Goal: Communication & Community: Connect with others

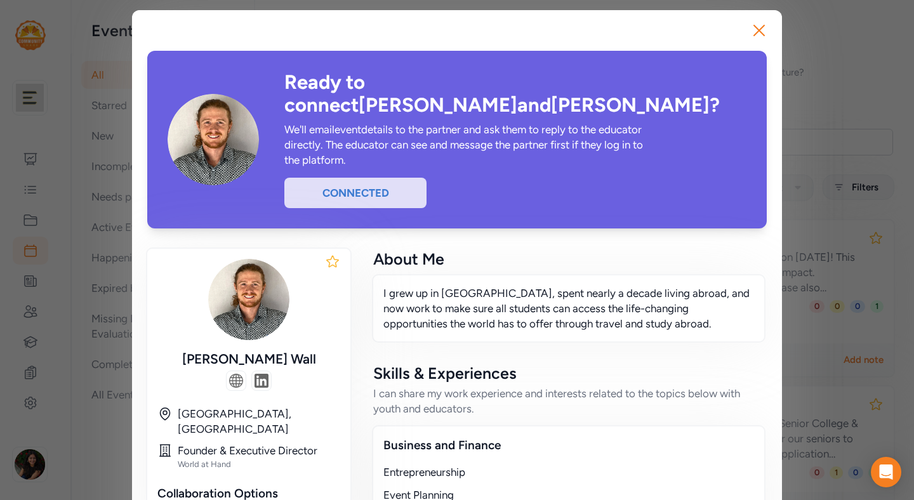
scroll to position [91, 0]
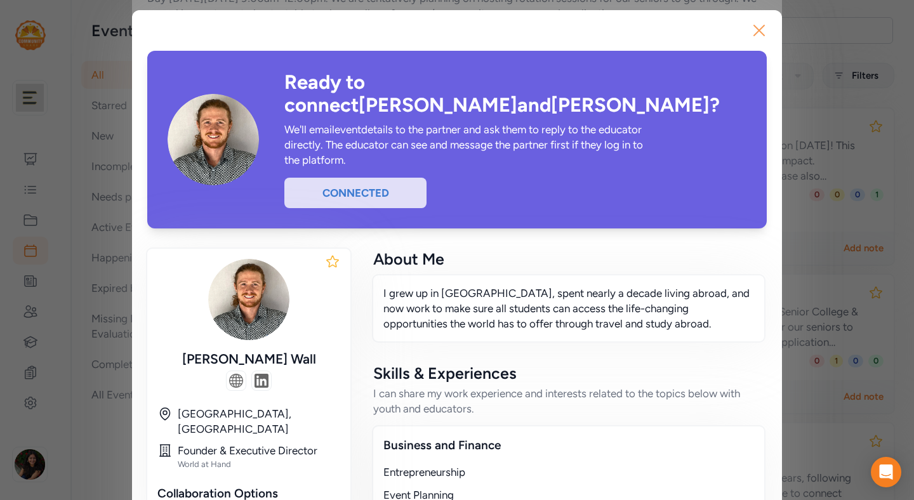
click at [765, 23] on icon "button" at bounding box center [759, 30] width 20 height 20
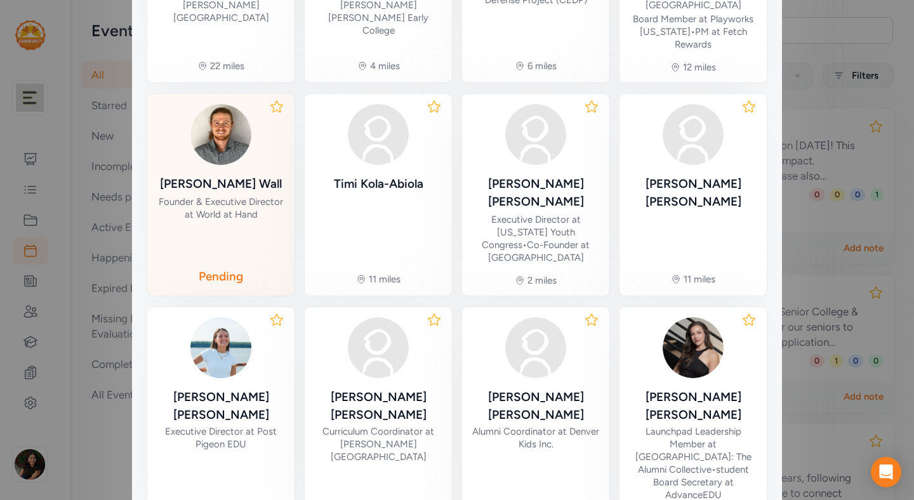
scroll to position [449, 0]
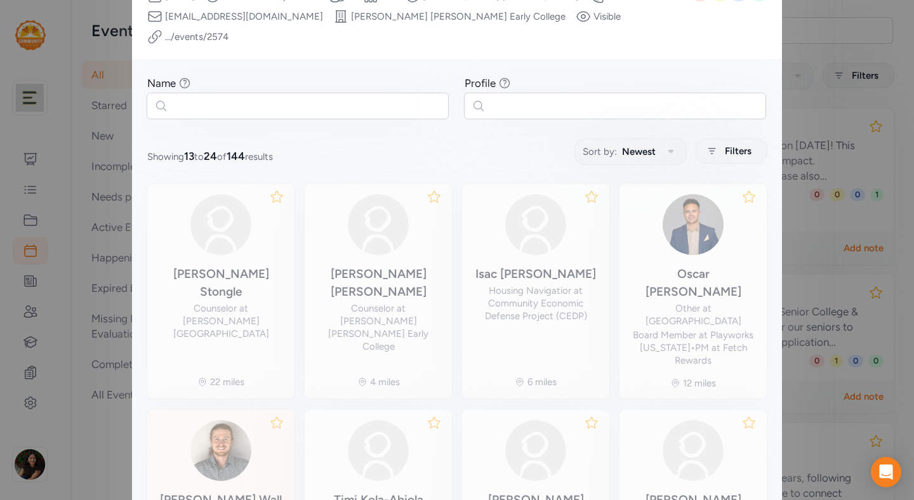
scroll to position [79, 0]
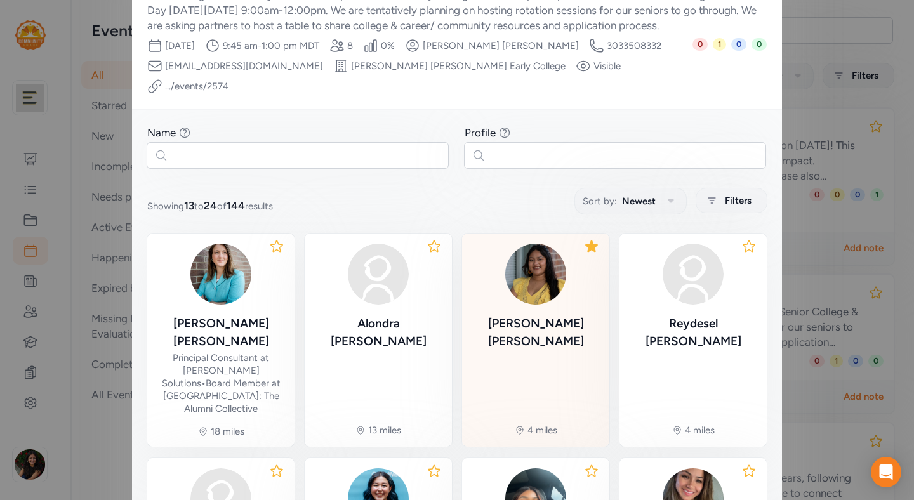
click at [590, 310] on div "[PERSON_NAME] 4 miles" at bounding box center [535, 340] width 147 height 213
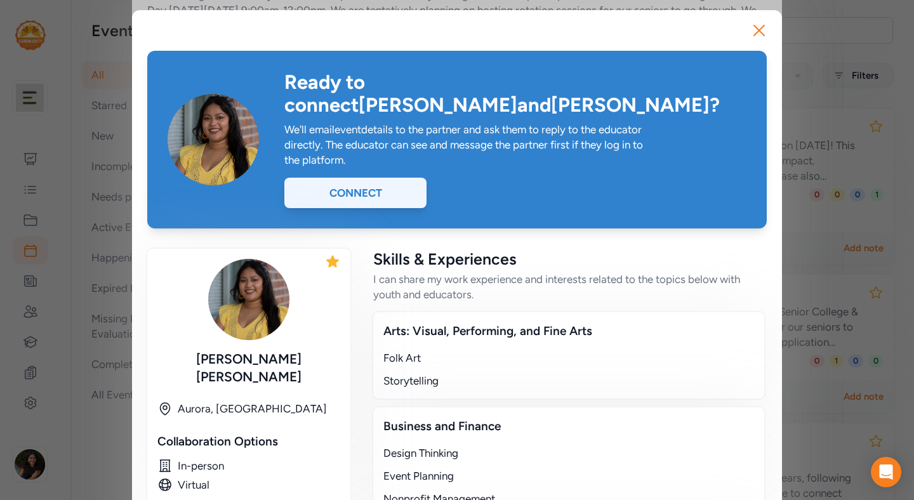
click at [369, 178] on div "Connect" at bounding box center [355, 193] width 142 height 30
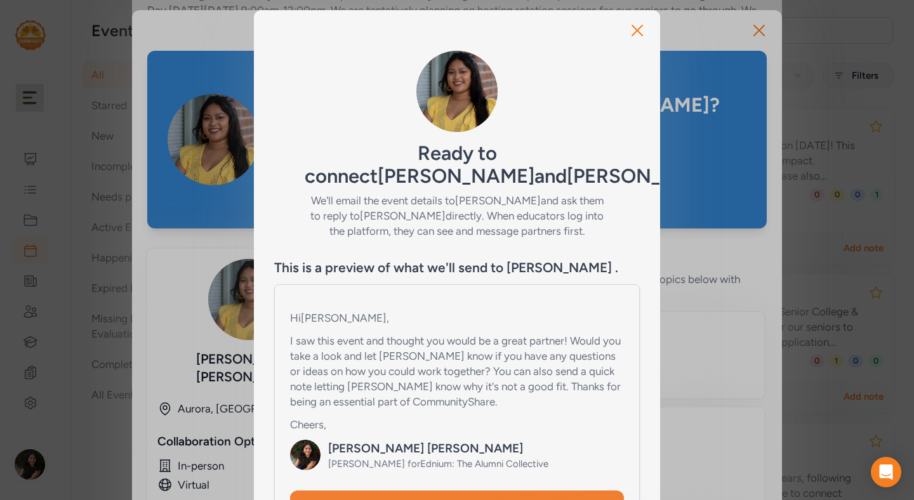
scroll to position [134, 0]
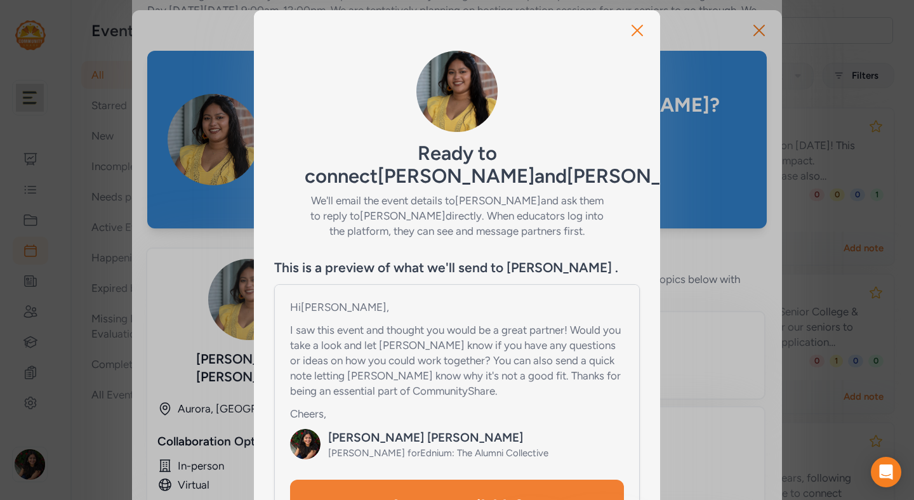
click at [469, 400] on div "Hi [PERSON_NAME] , I saw this event and thought you would be a great partner! W…" at bounding box center [457, 380] width 334 height 160
click at [456, 378] on p "I saw this event and thought you would be a great partner! Would you take a loo…" at bounding box center [457, 360] width 334 height 76
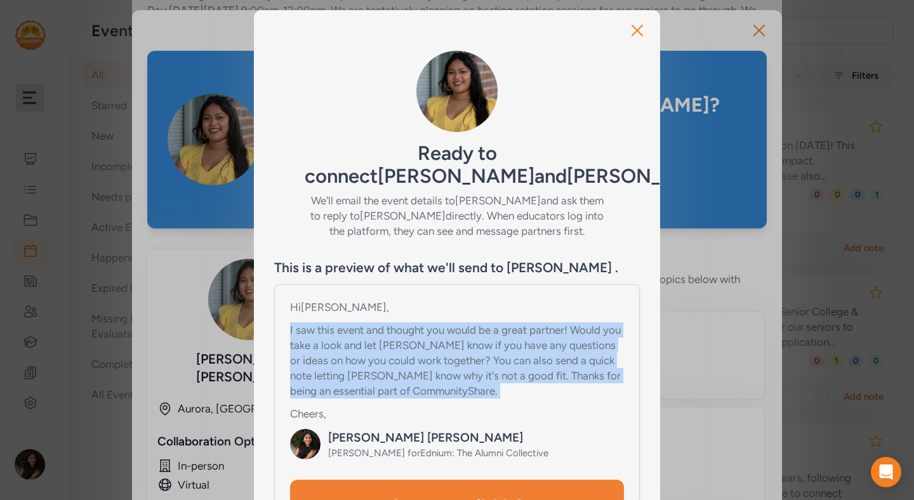
click at [475, 392] on p "I saw this event and thought you would be a great partner! Would you take a loo…" at bounding box center [457, 360] width 334 height 76
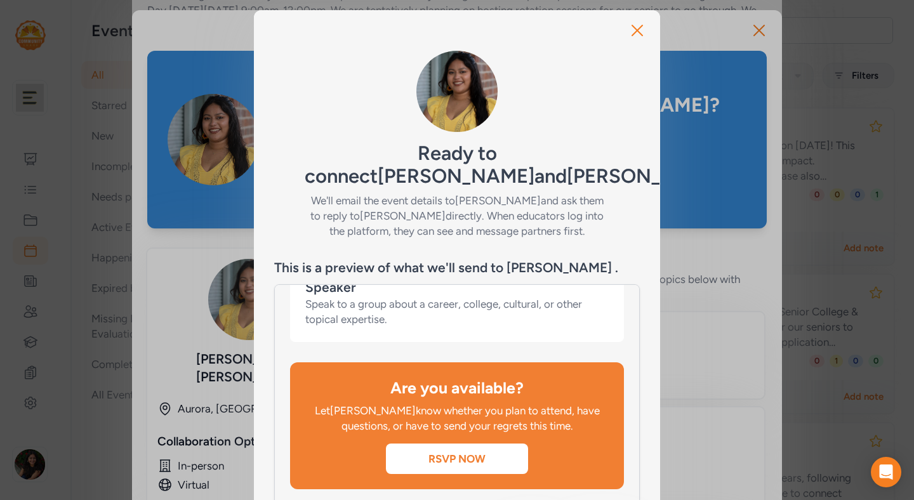
scroll to position [104, 0]
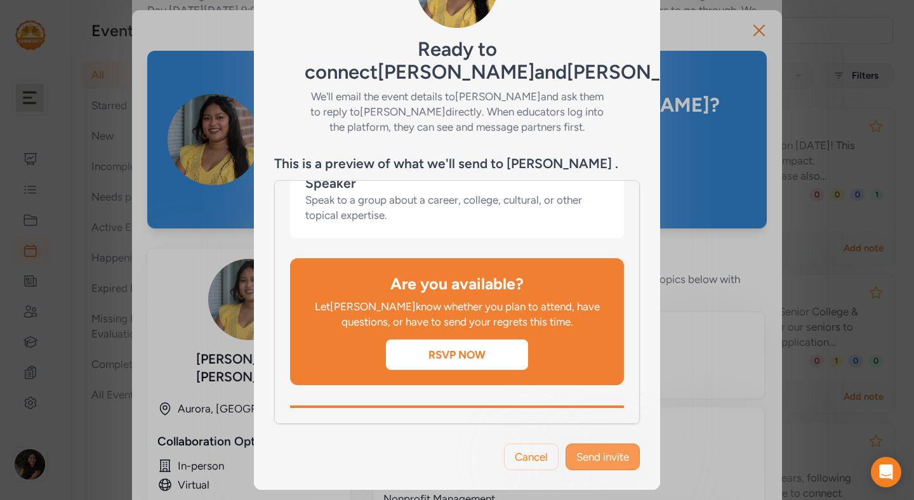
click at [601, 454] on span "Send invite" at bounding box center [602, 456] width 53 height 15
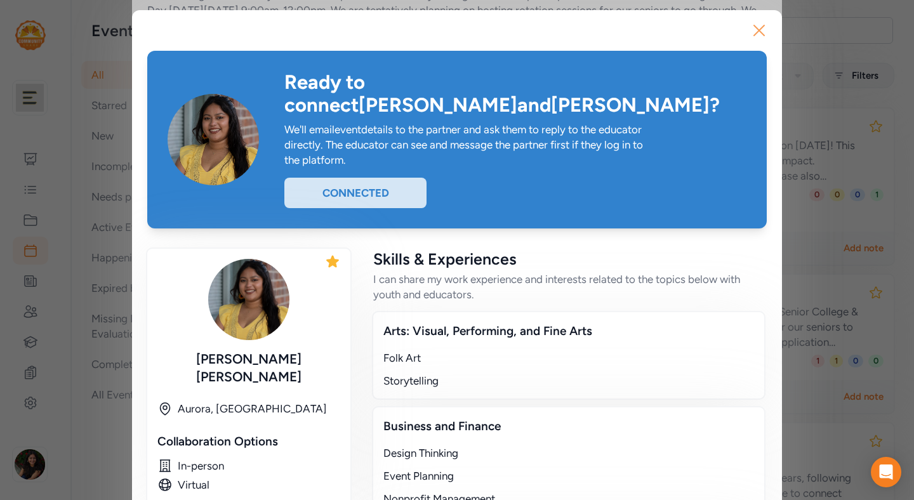
click at [762, 26] on icon "button" at bounding box center [759, 30] width 20 height 20
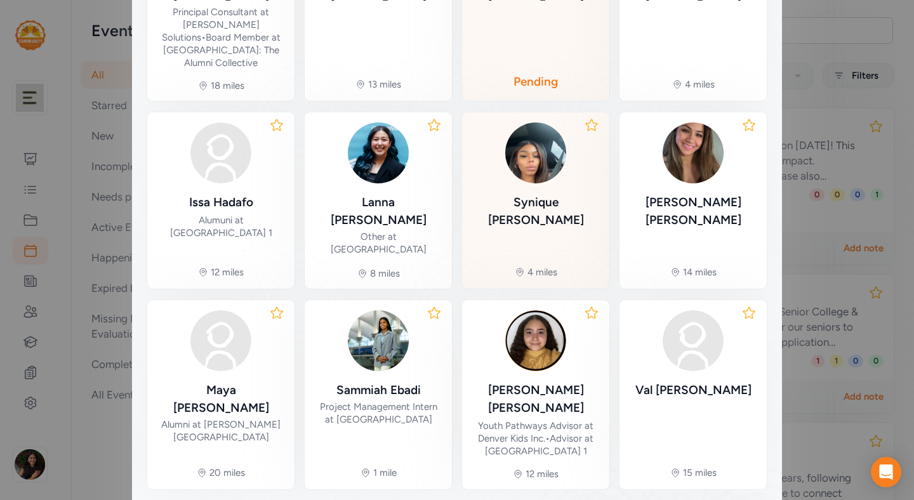
scroll to position [447, 0]
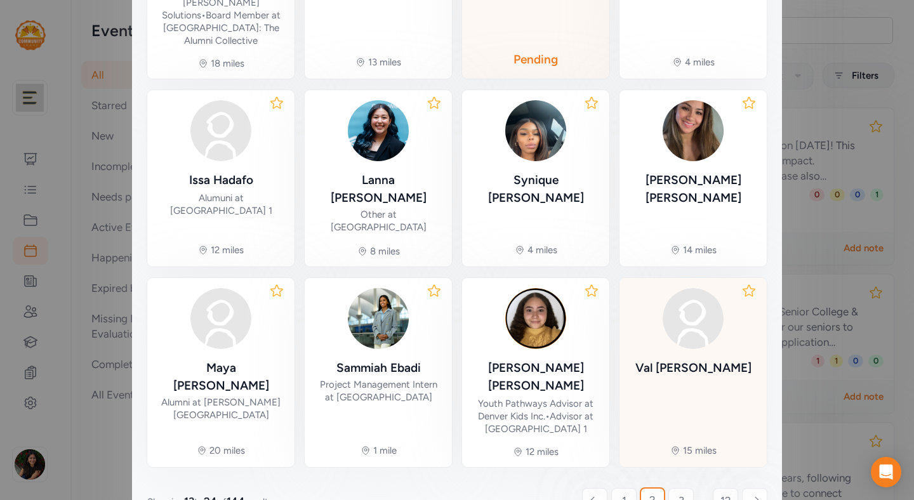
click at [696, 288] on img at bounding box center [693, 318] width 61 height 61
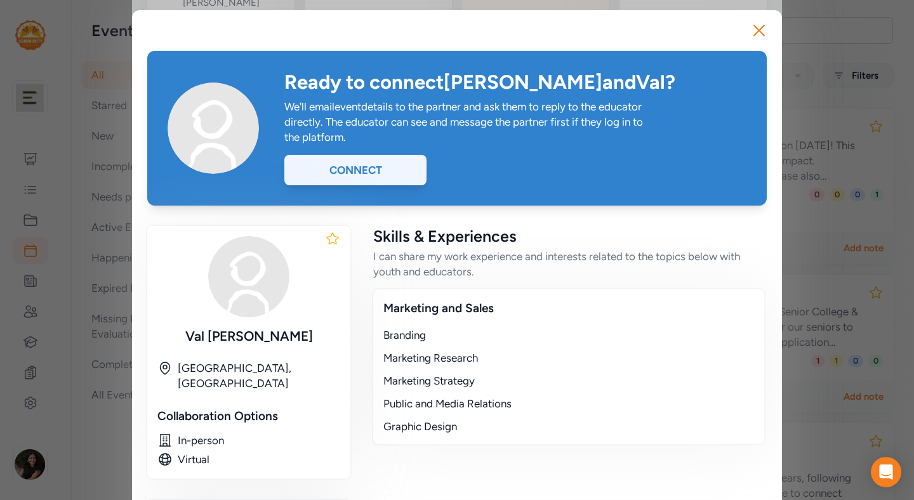
click at [383, 170] on div "Connect" at bounding box center [355, 170] width 142 height 30
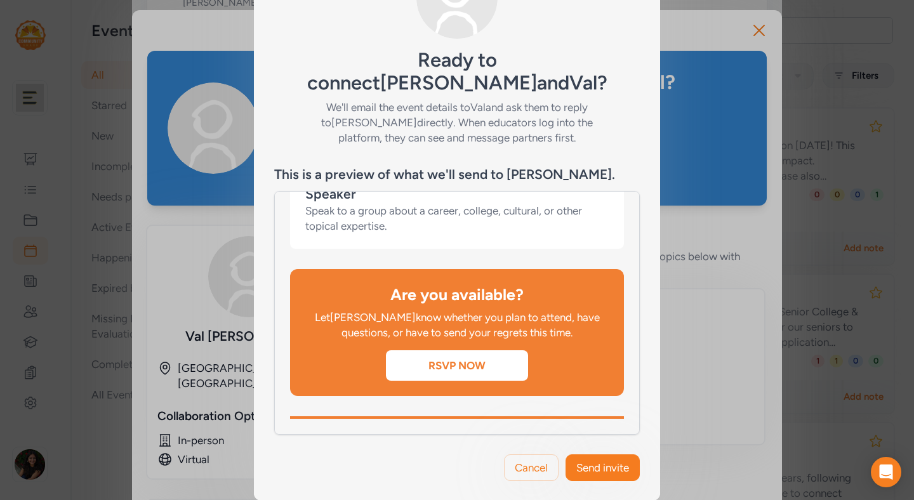
scroll to position [104, 0]
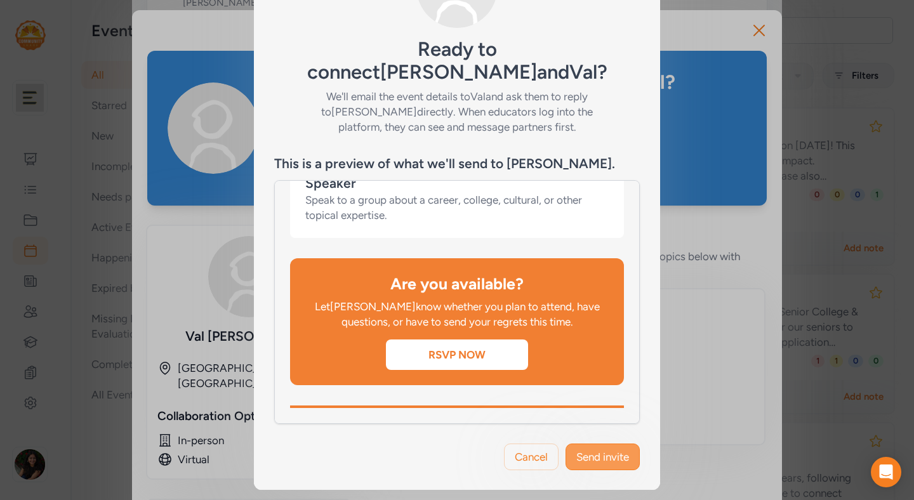
click at [594, 453] on span "Send invite" at bounding box center [602, 456] width 53 height 15
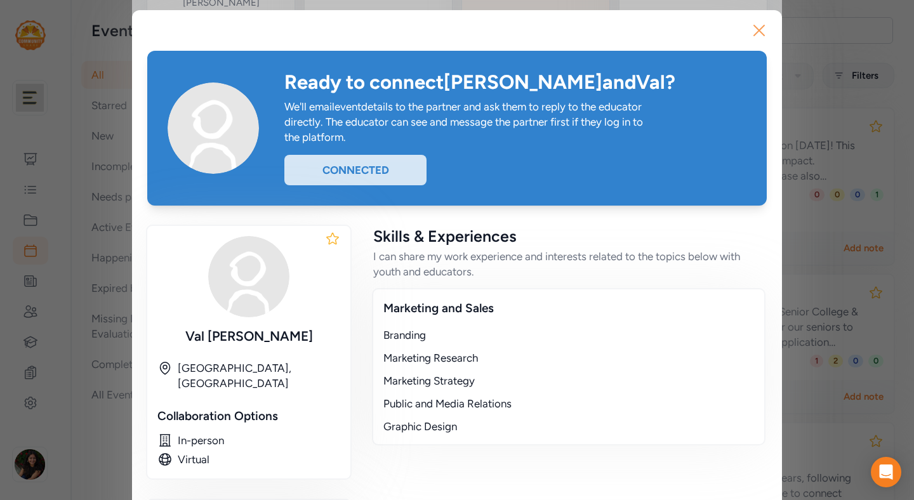
click at [761, 29] on icon "button" at bounding box center [759, 30] width 20 height 20
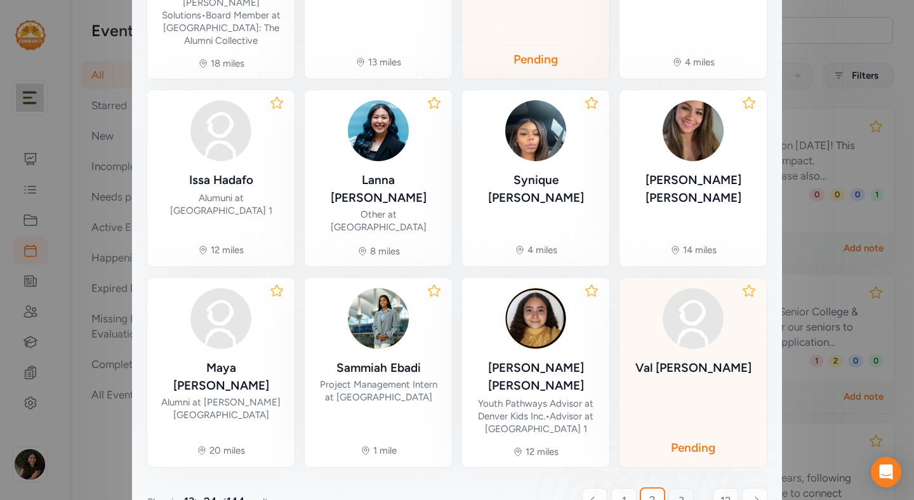
click at [685, 488] on link "3" at bounding box center [680, 500] width 25 height 25
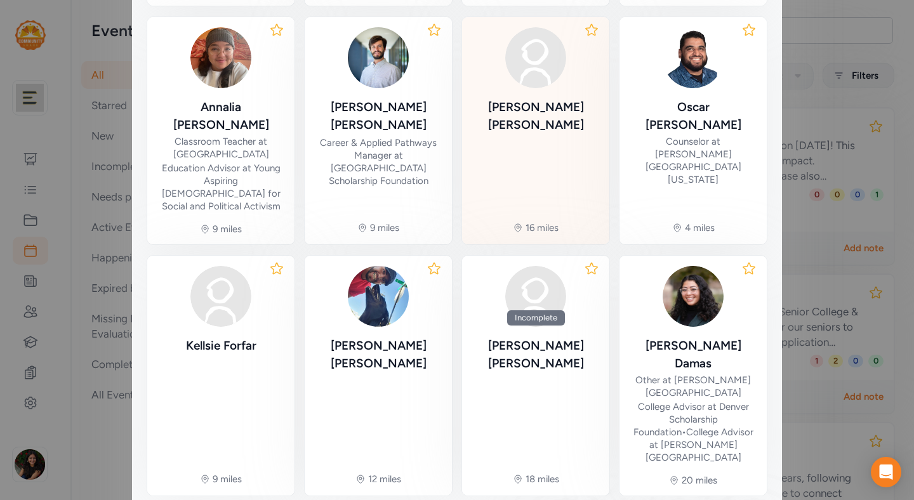
scroll to position [485, 0]
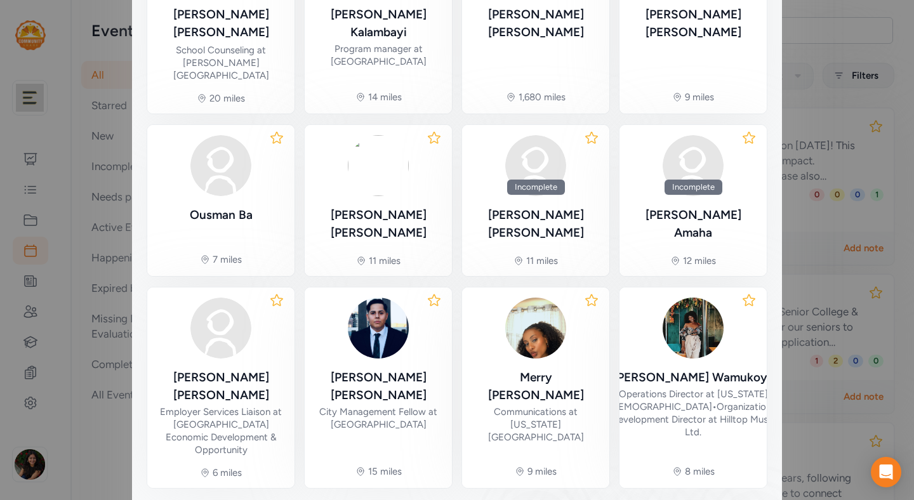
scroll to position [389, 0]
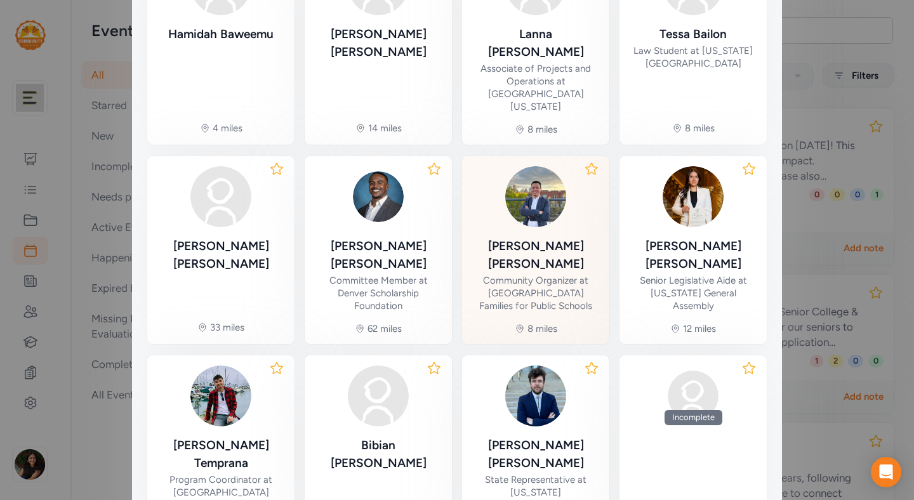
scroll to position [380, 0]
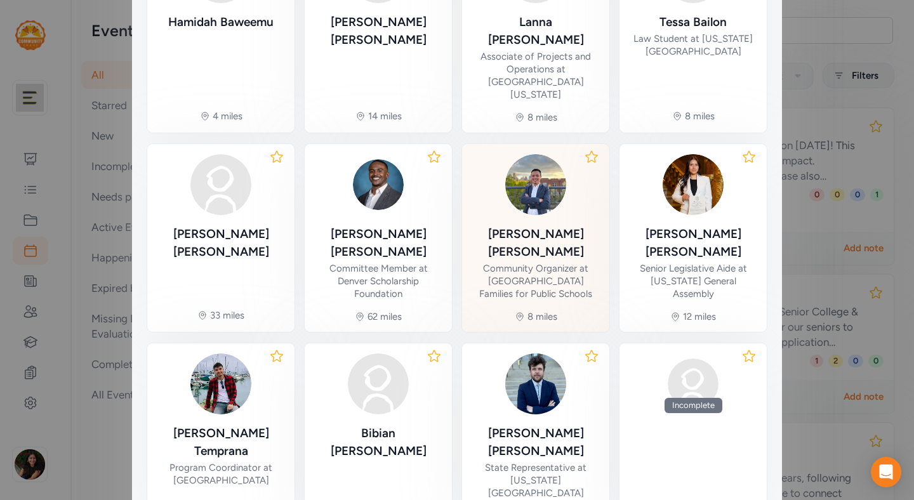
click at [555, 262] on div "Community Organizer at [GEOGRAPHIC_DATA] Families for Public Schools" at bounding box center [535, 281] width 127 height 38
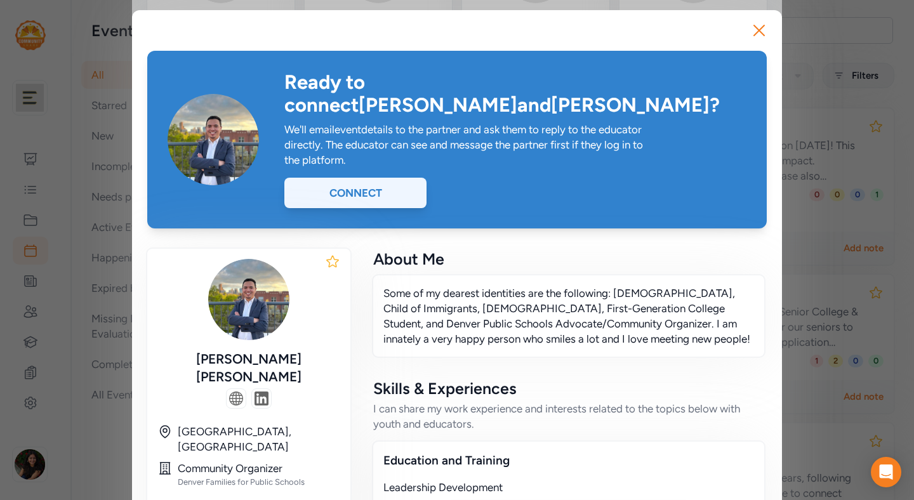
click at [375, 178] on div "Connect" at bounding box center [355, 193] width 142 height 30
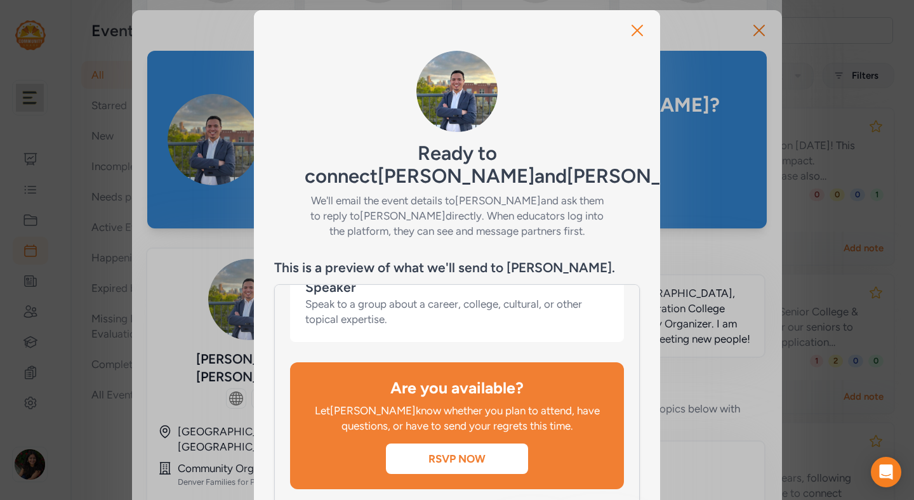
scroll to position [104, 0]
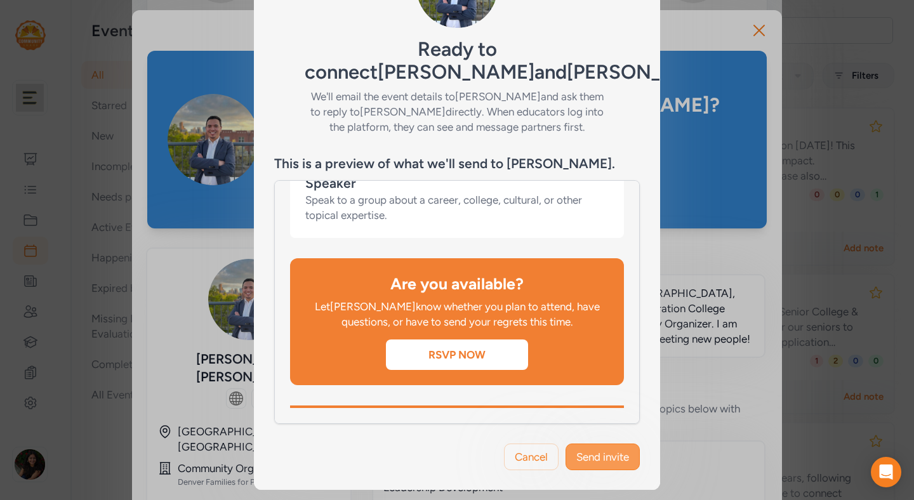
click at [615, 452] on span "Send invite" at bounding box center [602, 456] width 53 height 15
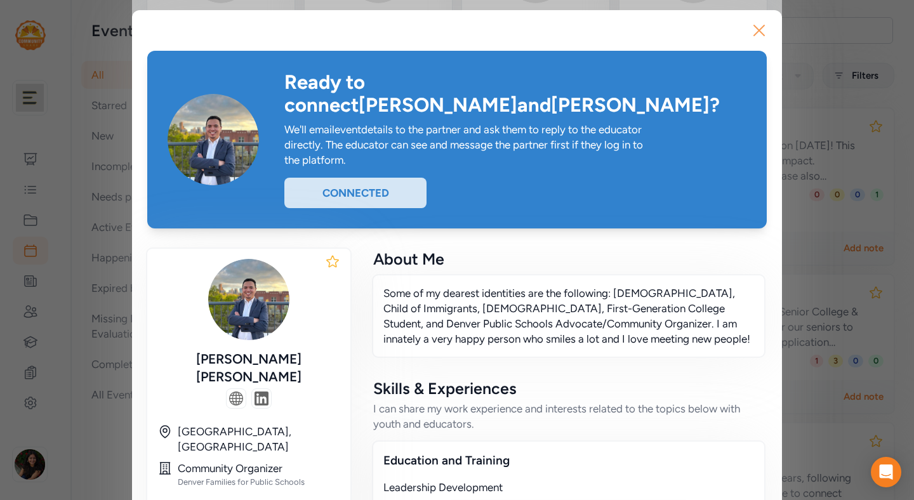
click at [764, 30] on icon "button" at bounding box center [759, 30] width 20 height 20
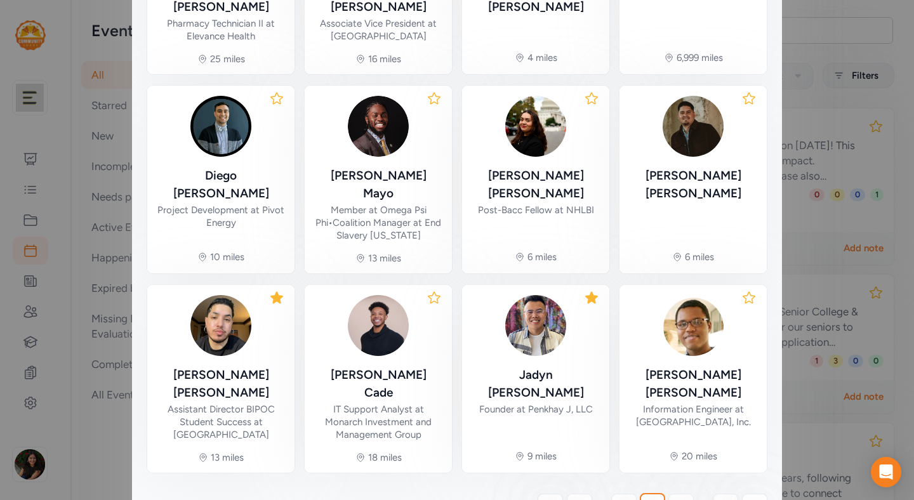
scroll to position [417, 0]
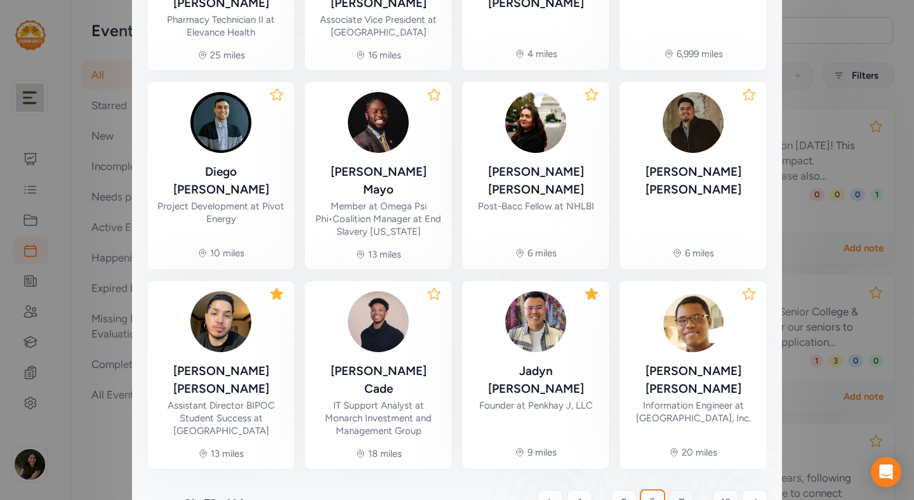
click at [682, 495] on span "7" at bounding box center [682, 502] width 6 height 15
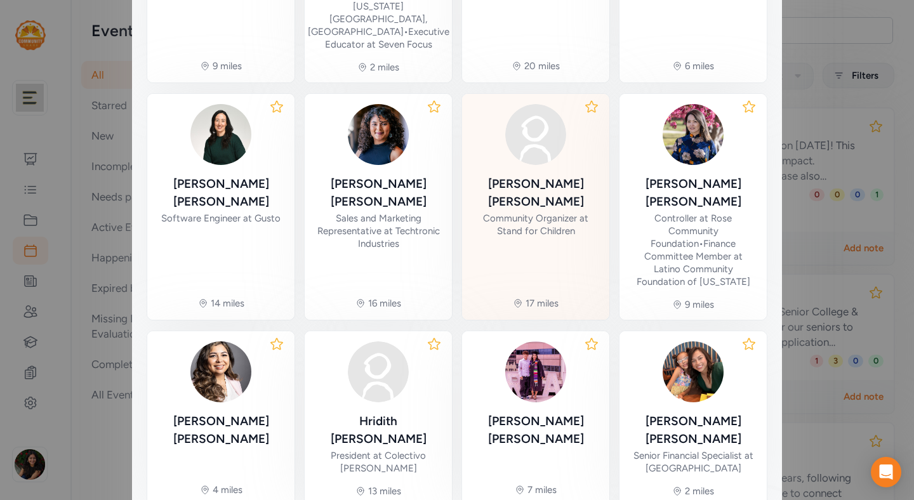
scroll to position [470, 0]
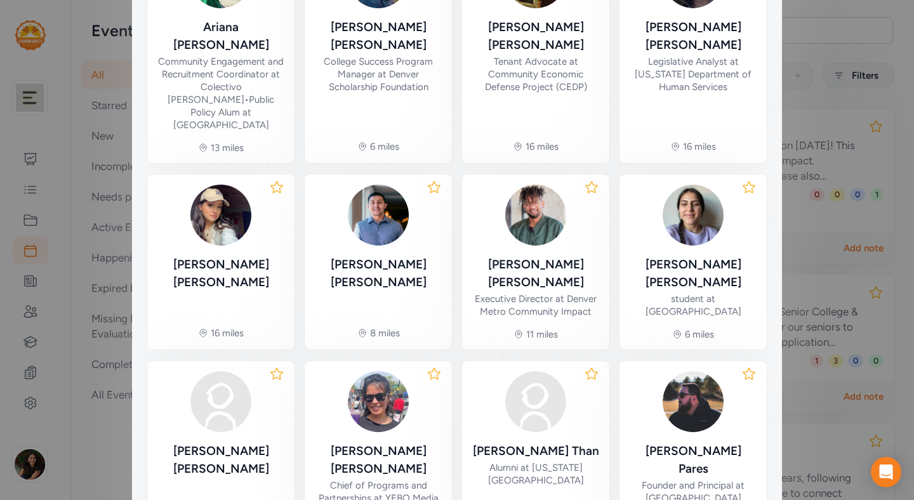
scroll to position [413, 0]
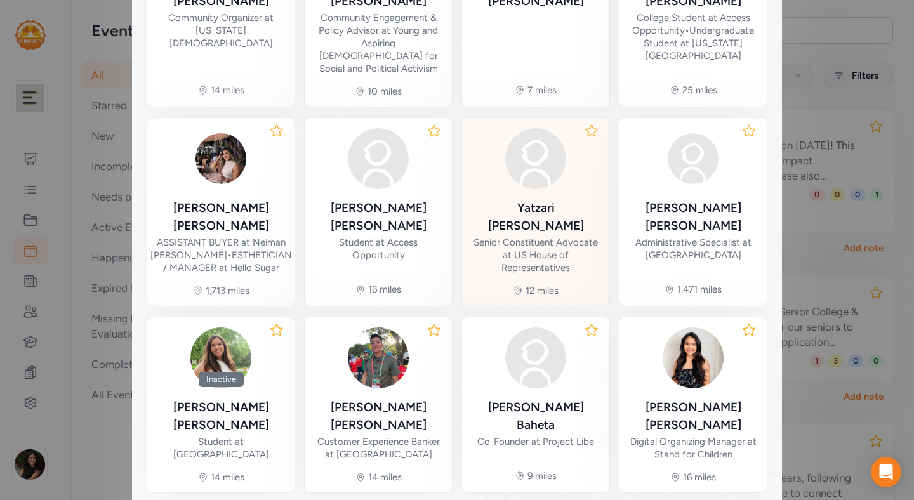
scroll to position [420, 0]
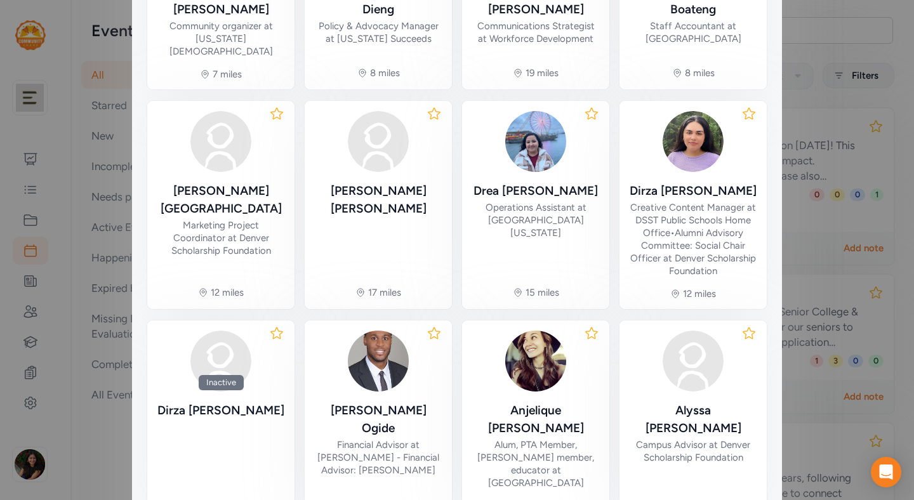
scroll to position [457, 0]
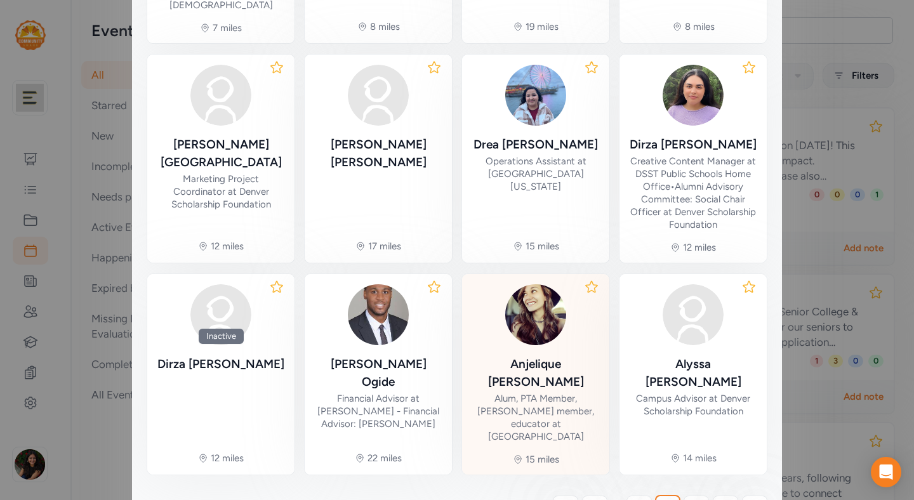
click at [521, 356] on div "[PERSON_NAME]" at bounding box center [535, 374] width 127 height 36
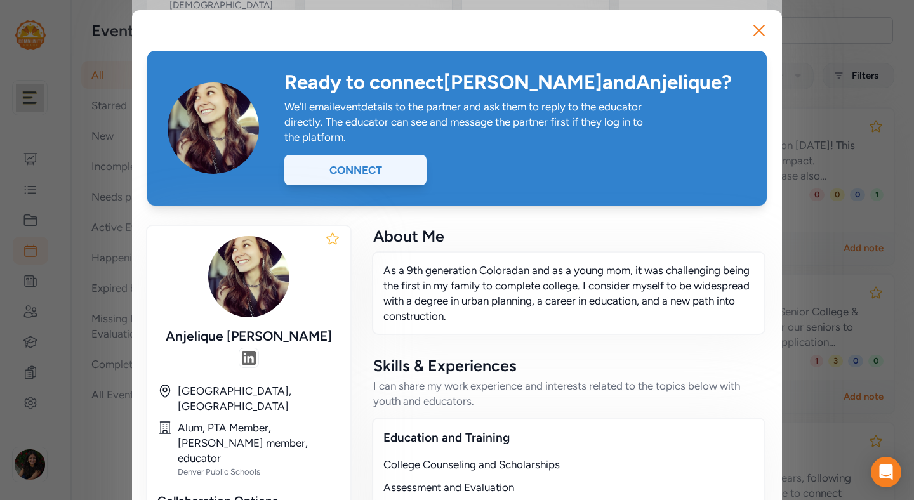
click at [386, 170] on div "Connect" at bounding box center [355, 170] width 142 height 30
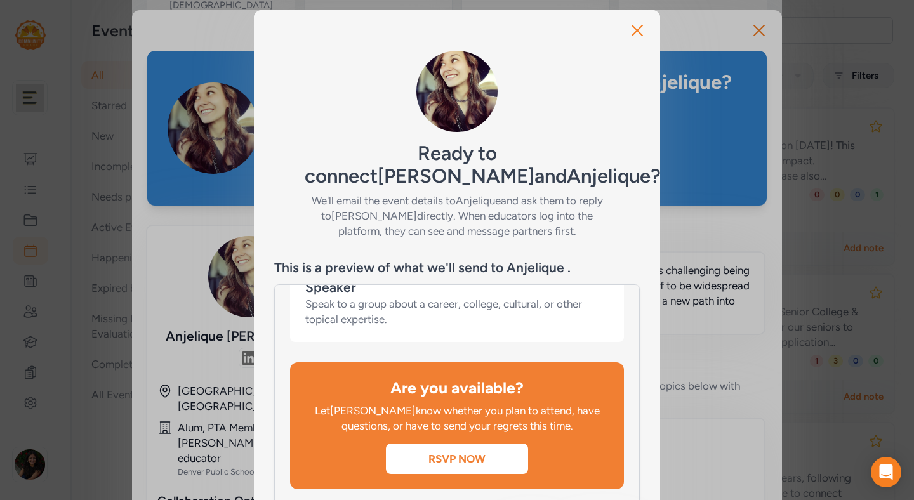
scroll to position [104, 0]
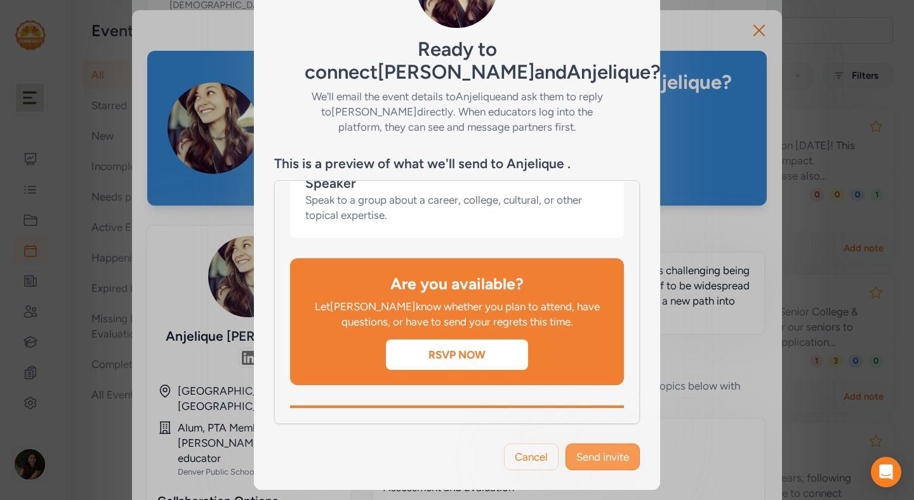
click at [607, 451] on span "Send invite" at bounding box center [602, 456] width 53 height 15
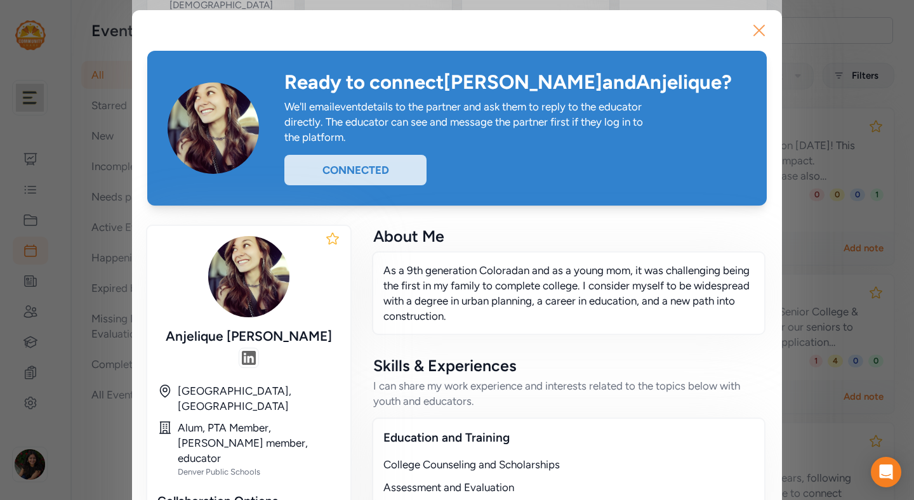
click at [760, 34] on icon "button" at bounding box center [759, 30] width 20 height 20
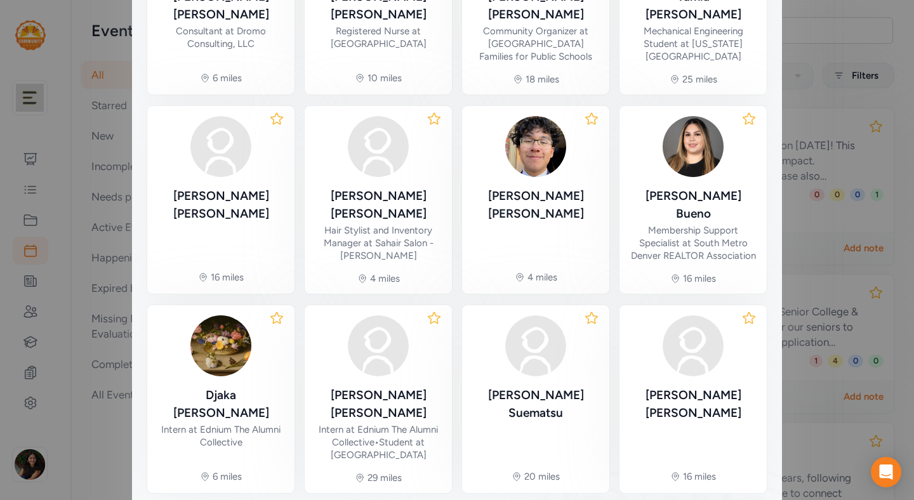
scroll to position [408, 0]
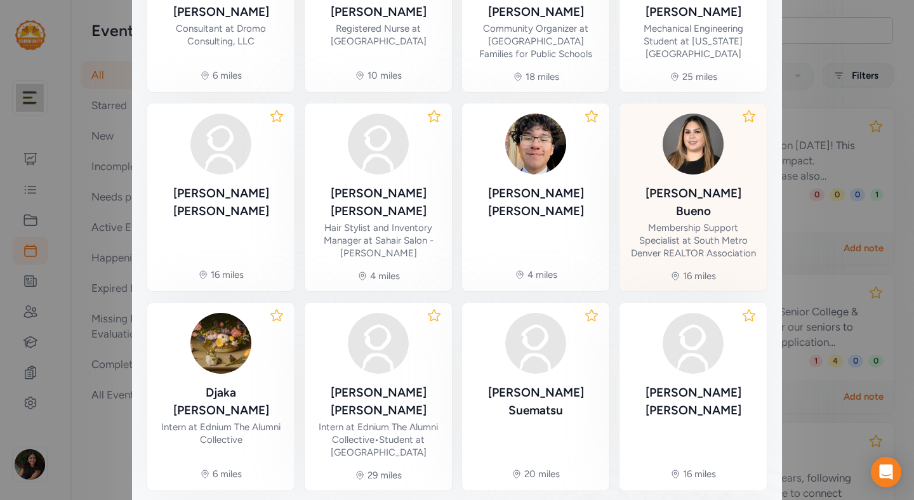
click at [682, 185] on div "[PERSON_NAME]" at bounding box center [693, 203] width 127 height 36
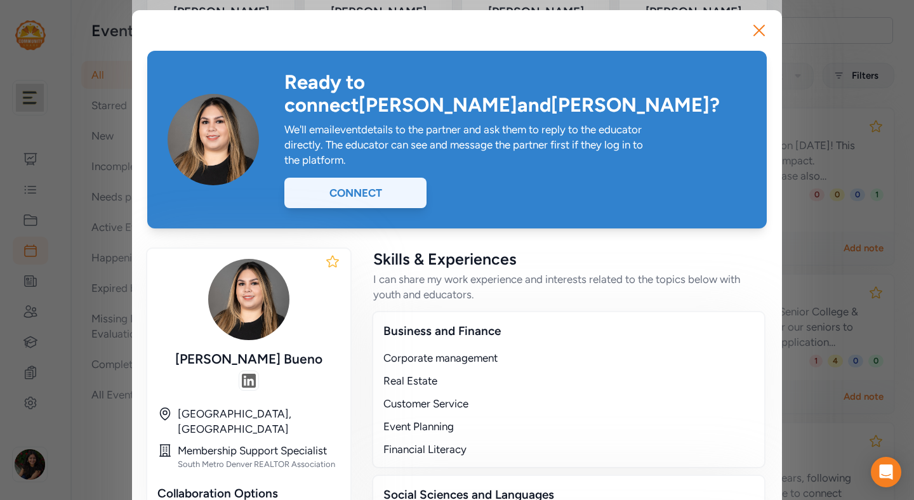
click at [378, 178] on div "Connect" at bounding box center [355, 193] width 142 height 30
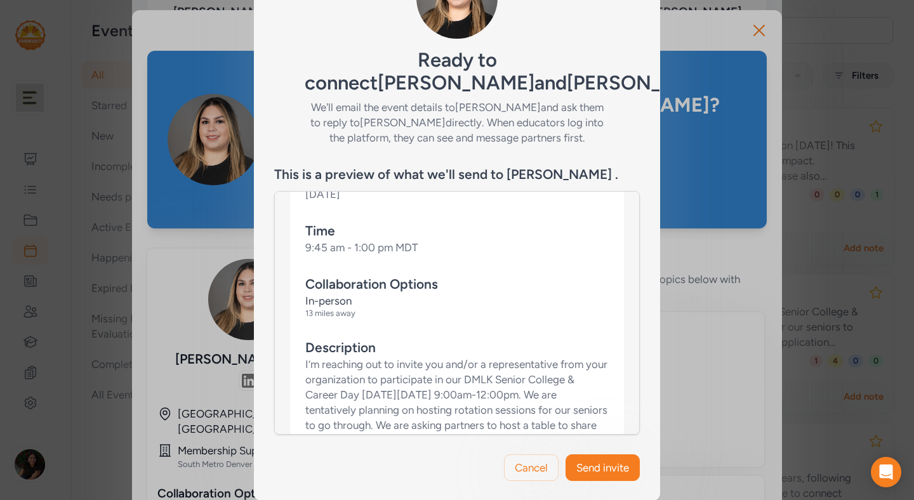
scroll to position [104, 0]
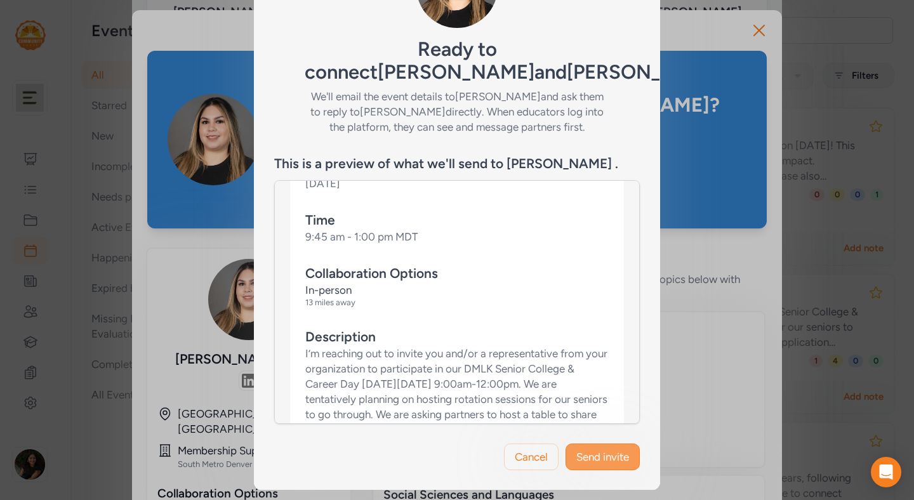
click at [601, 458] on span "Send invite" at bounding box center [602, 456] width 53 height 15
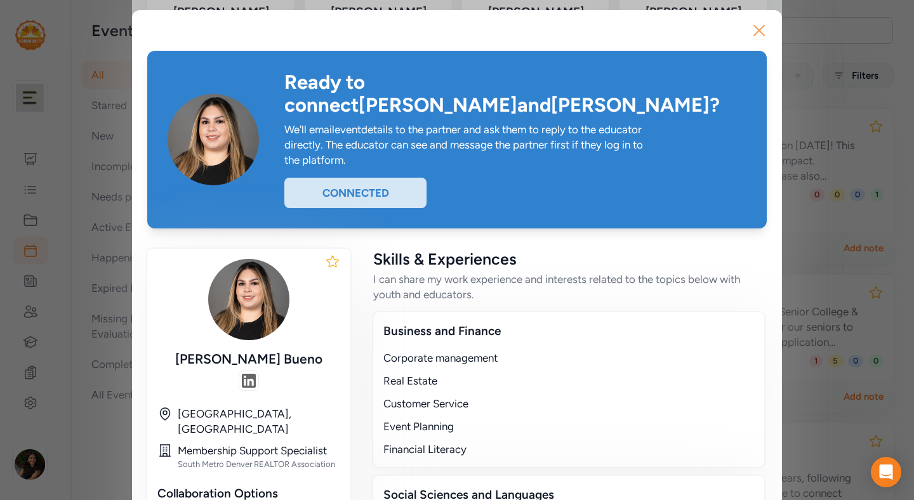
click at [764, 23] on icon "button" at bounding box center [759, 30] width 20 height 20
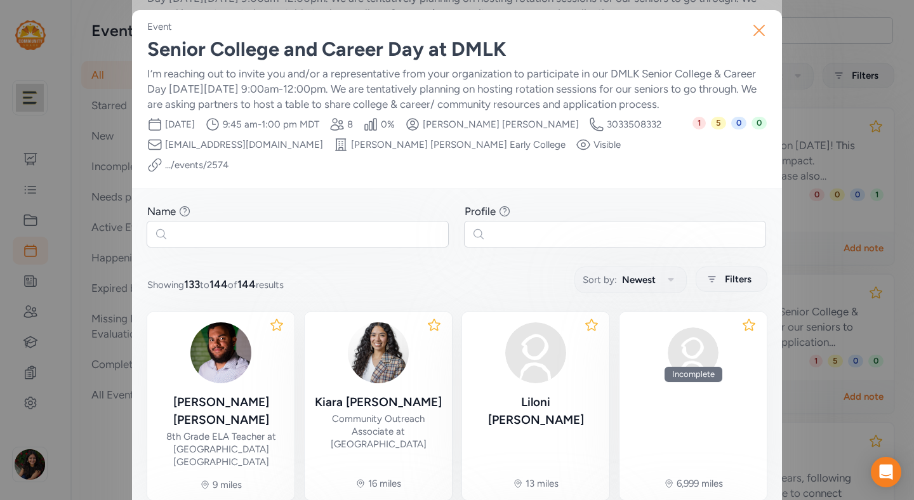
click at [763, 35] on icon "button" at bounding box center [759, 30] width 10 height 10
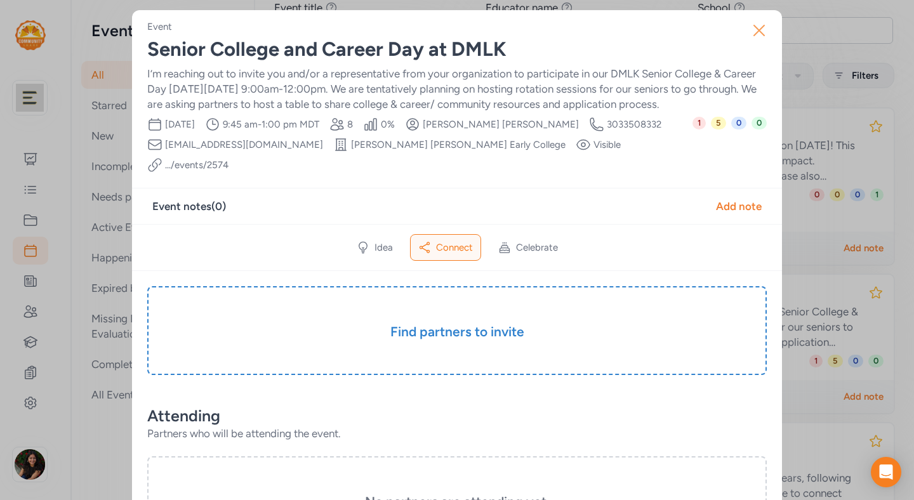
click at [759, 25] on icon "button" at bounding box center [759, 30] width 20 height 20
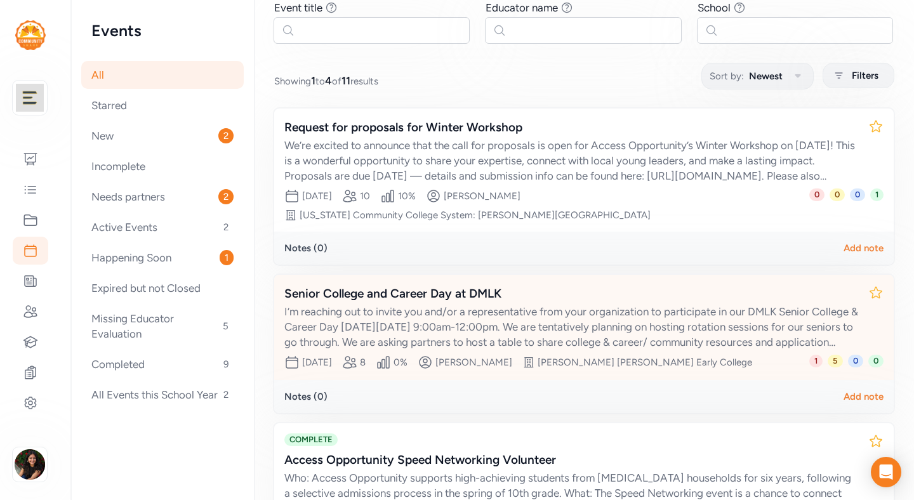
click at [543, 315] on div "I’m reaching out to invite you and/or a representative from your organization t…" at bounding box center [571, 327] width 574 height 46
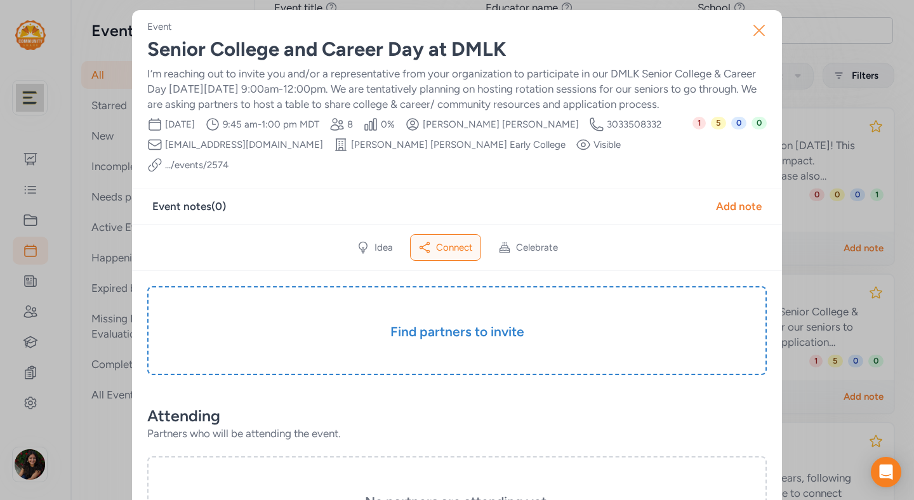
click at [759, 26] on icon "button" at bounding box center [759, 30] width 20 height 20
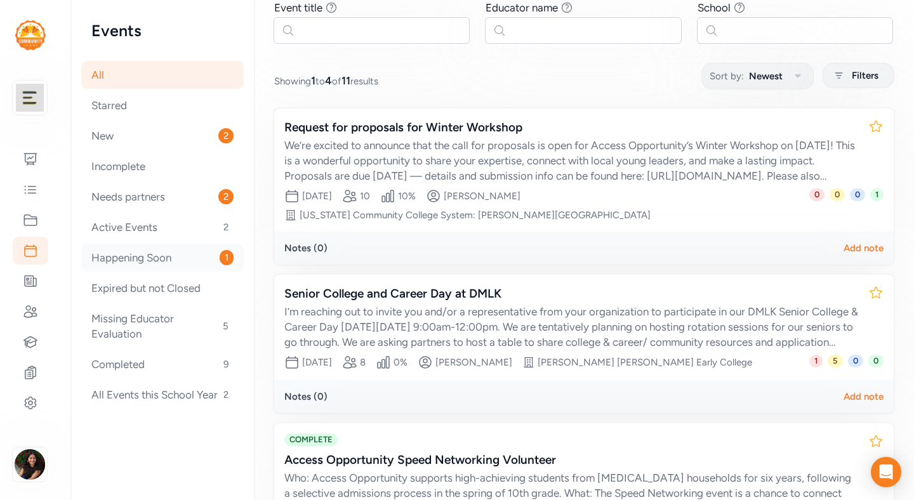
click at [195, 263] on div "Happening Soon 1" at bounding box center [162, 258] width 163 height 28
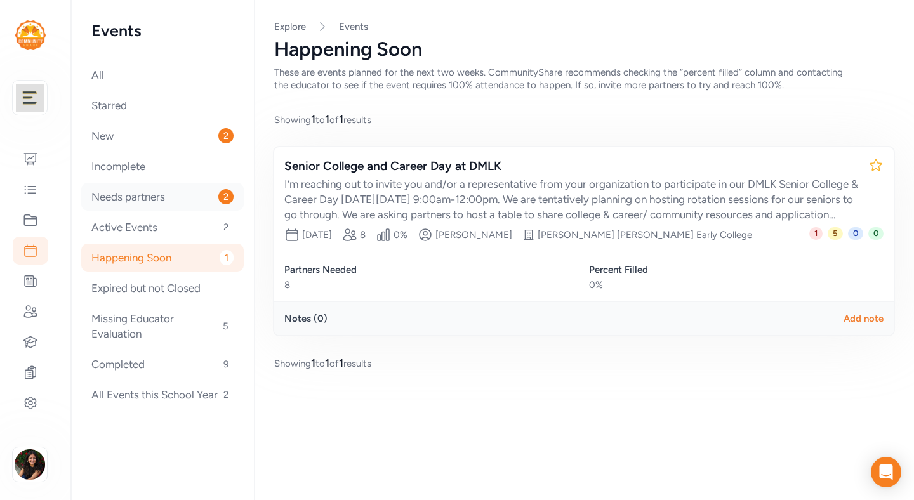
click at [187, 208] on div "Needs partners 2" at bounding box center [162, 197] width 163 height 28
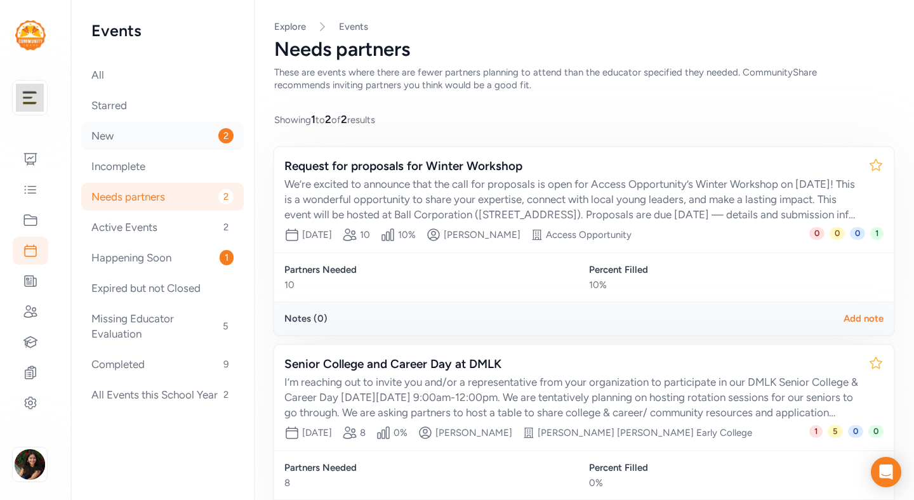
click at [152, 137] on div "New 2" at bounding box center [162, 136] width 163 height 28
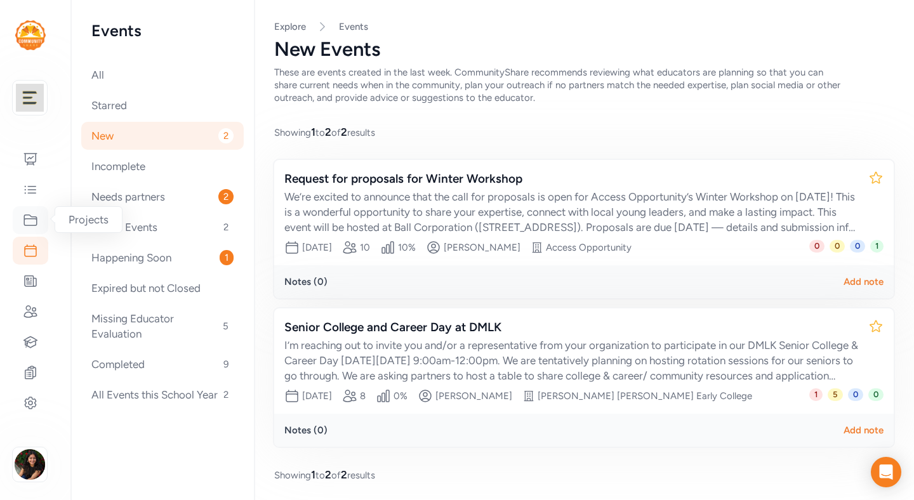
click at [30, 222] on icon at bounding box center [30, 220] width 15 height 15
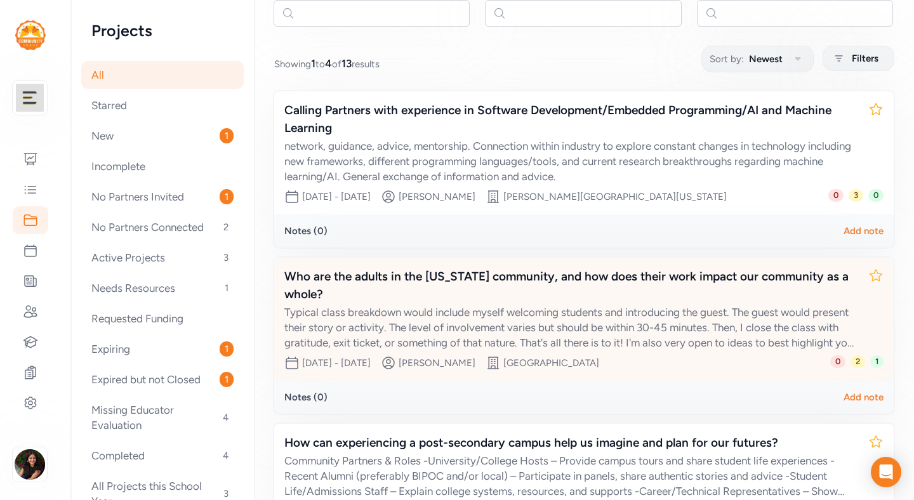
scroll to position [131, 0]
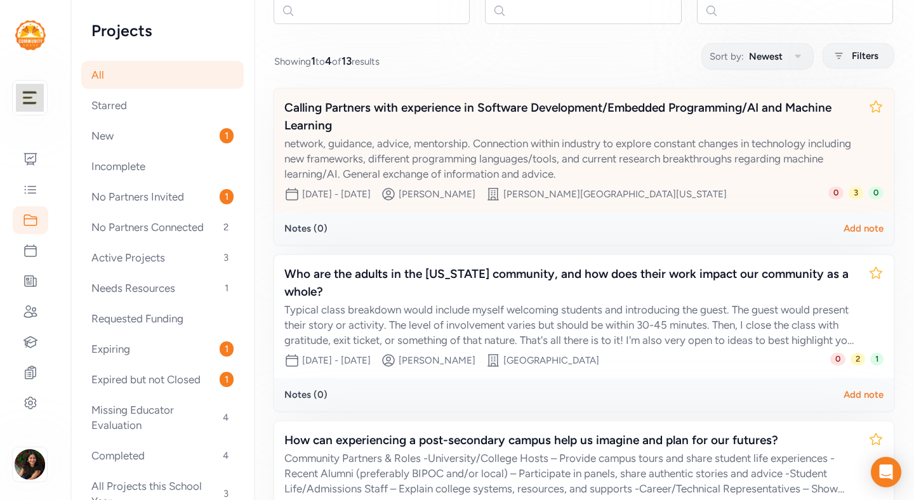
click at [728, 179] on div "network, guidance, advice, mentorship. Connection within industry to explore co…" at bounding box center [571, 159] width 574 height 46
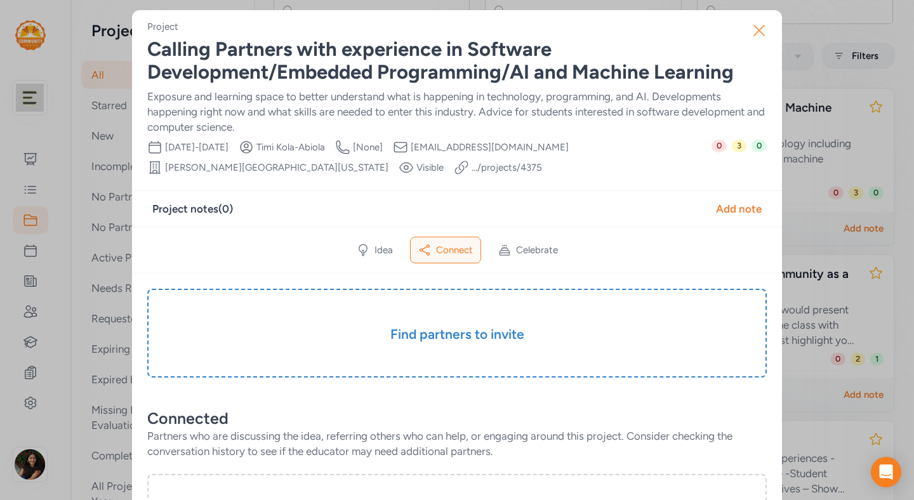
click at [762, 31] on icon "button" at bounding box center [759, 30] width 20 height 20
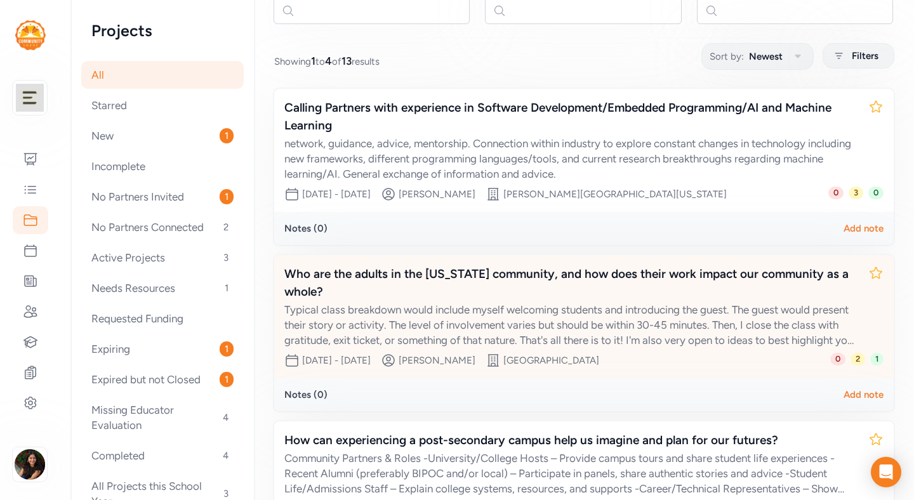
click at [425, 326] on div "Typical class breakdown would include myself welcoming students and introducing…" at bounding box center [571, 325] width 574 height 46
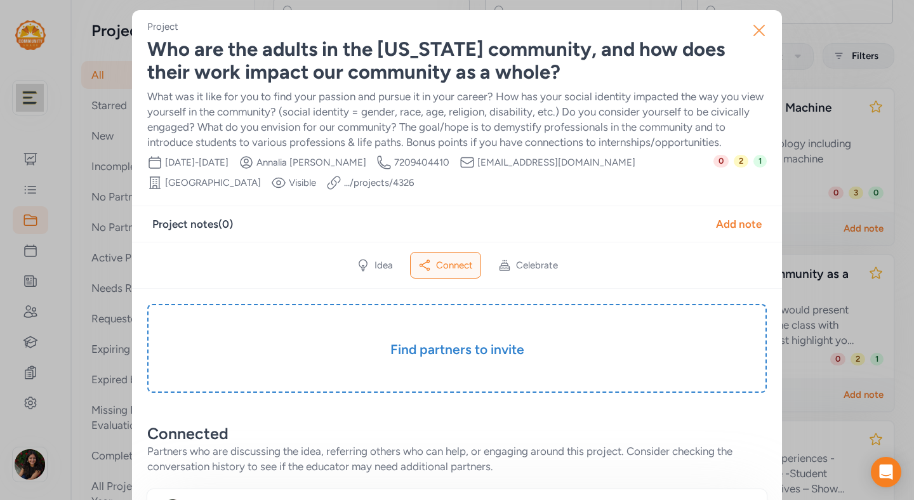
click at [756, 30] on icon "button" at bounding box center [759, 30] width 20 height 20
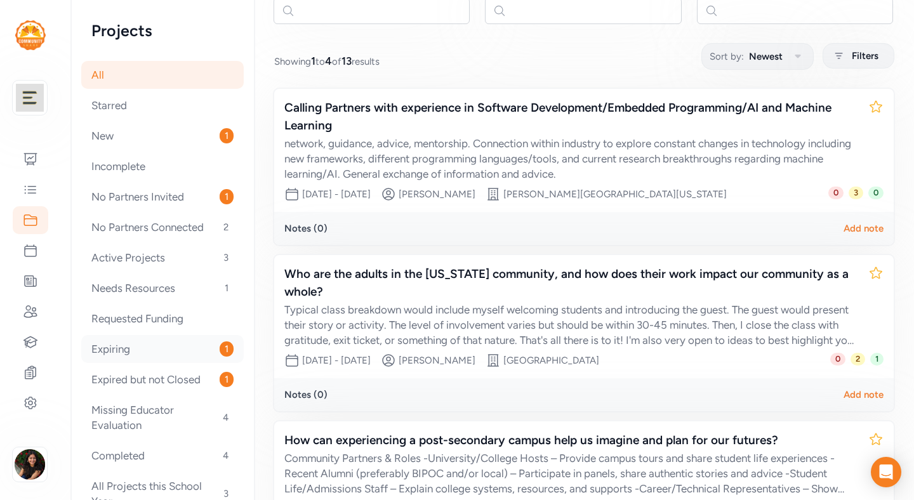
click at [158, 350] on div "Expiring 1" at bounding box center [162, 349] width 163 height 28
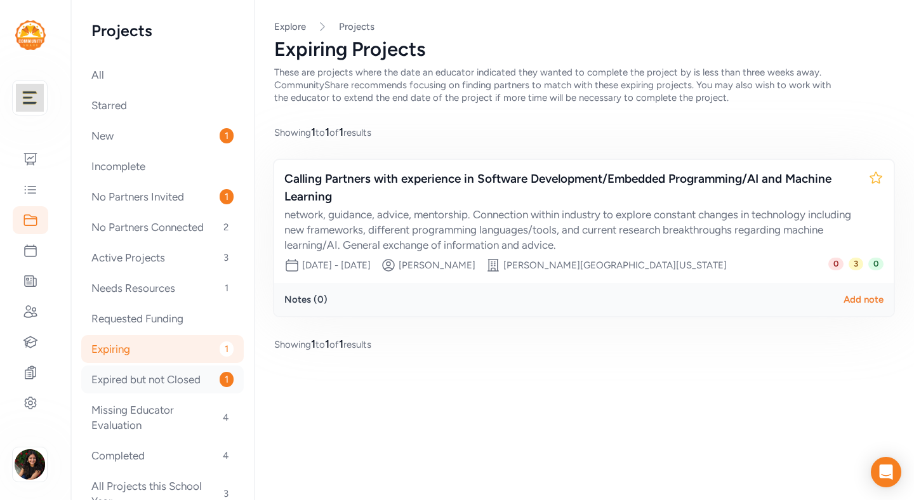
click at [168, 379] on div "Expired but not Closed 1" at bounding box center [162, 380] width 163 height 28
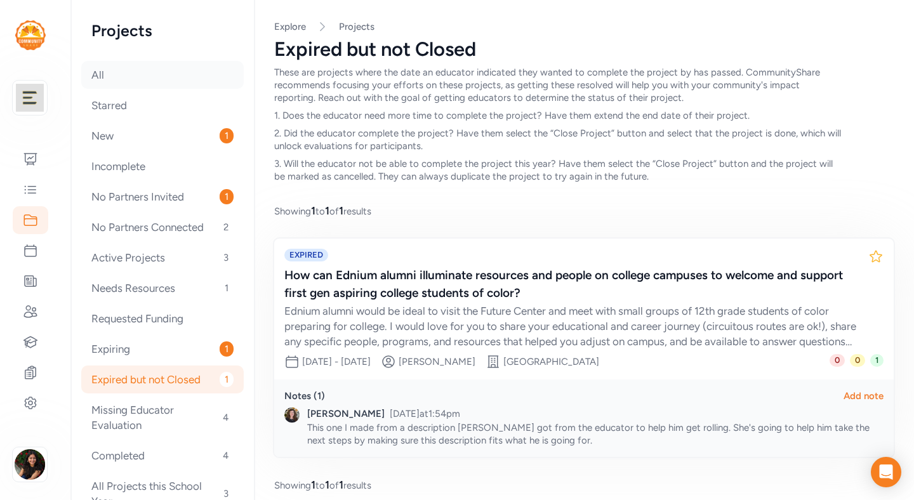
click at [140, 80] on div "All" at bounding box center [162, 75] width 163 height 28
click at [86, 76] on div "All" at bounding box center [162, 75] width 163 height 28
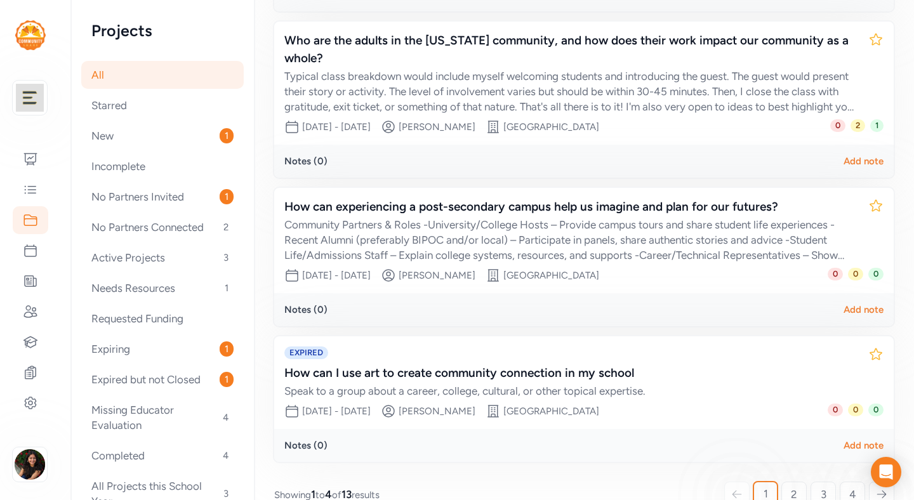
scroll to position [365, 0]
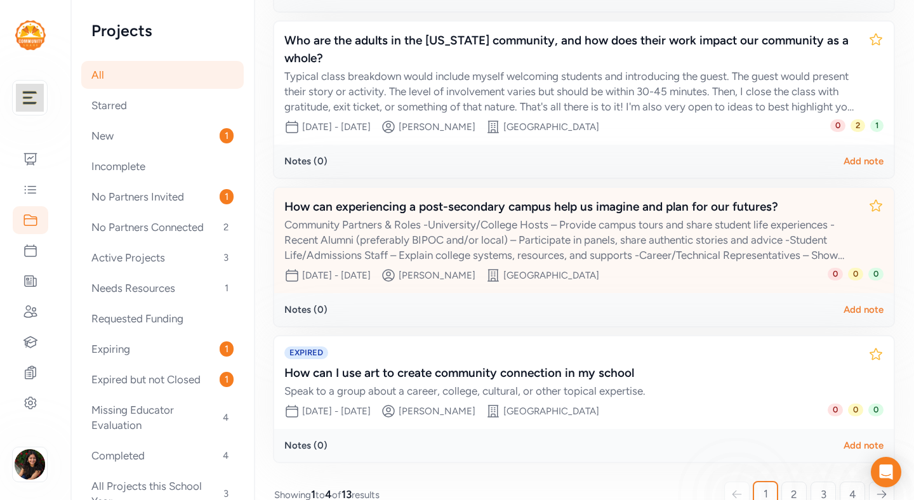
click at [509, 259] on div "Community Partners & Roles -University/College Hosts – Provide campus tours and…" at bounding box center [571, 240] width 574 height 46
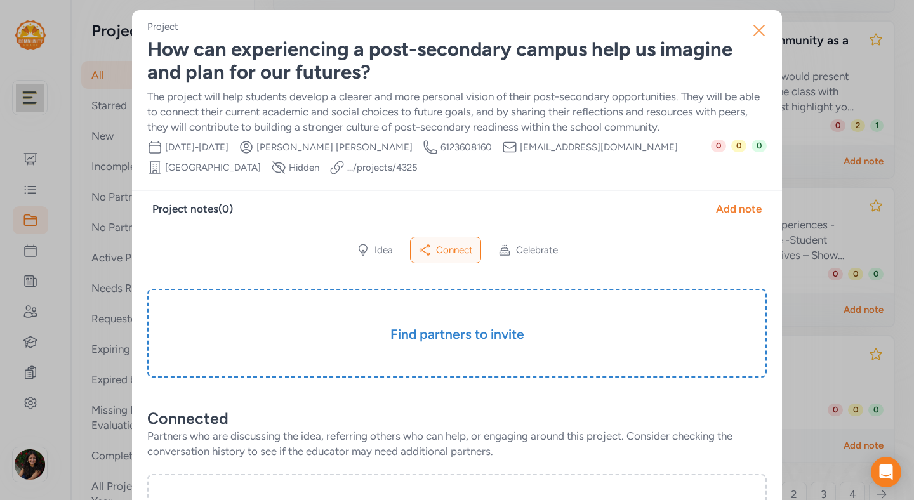
click at [762, 30] on icon "button" at bounding box center [759, 30] width 20 height 20
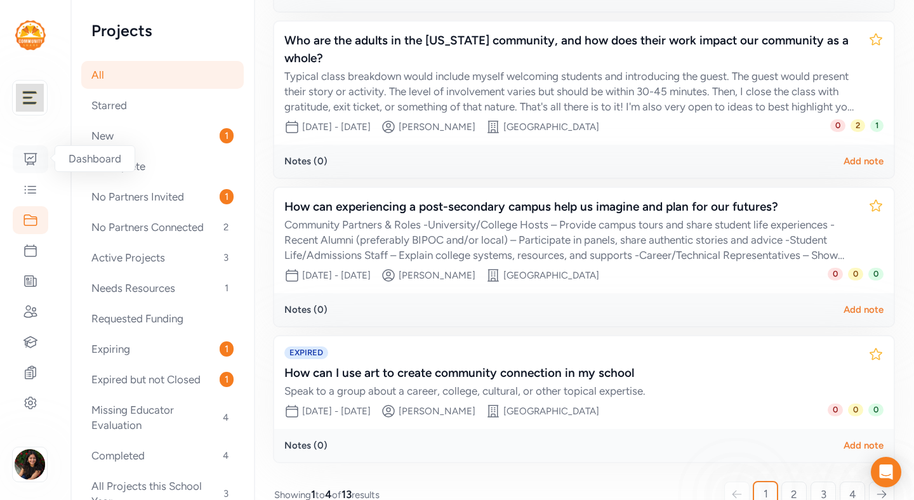
click at [30, 157] on icon at bounding box center [30, 159] width 15 height 15
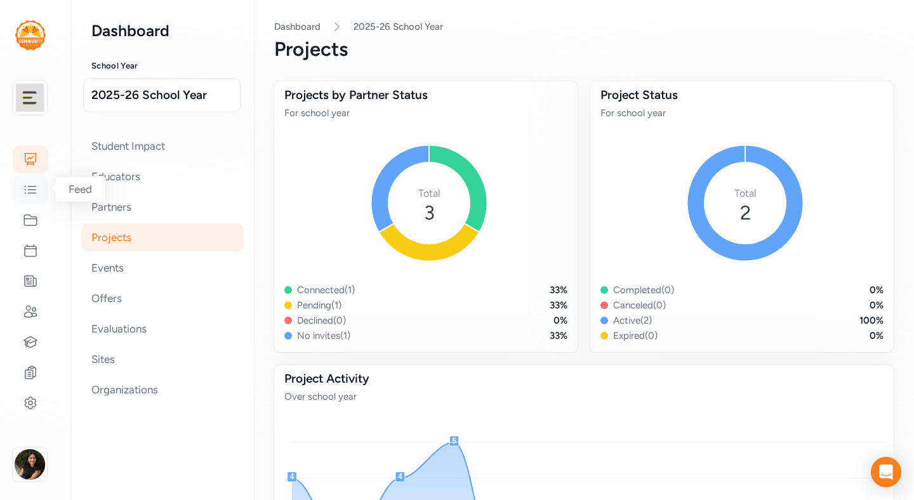
click at [30, 197] on div at bounding box center [31, 190] width 36 height 28
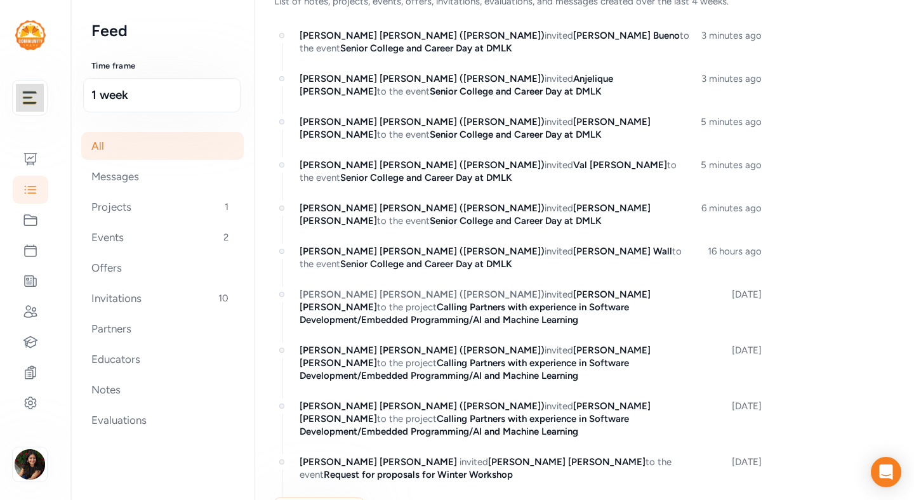
scroll to position [77, 0]
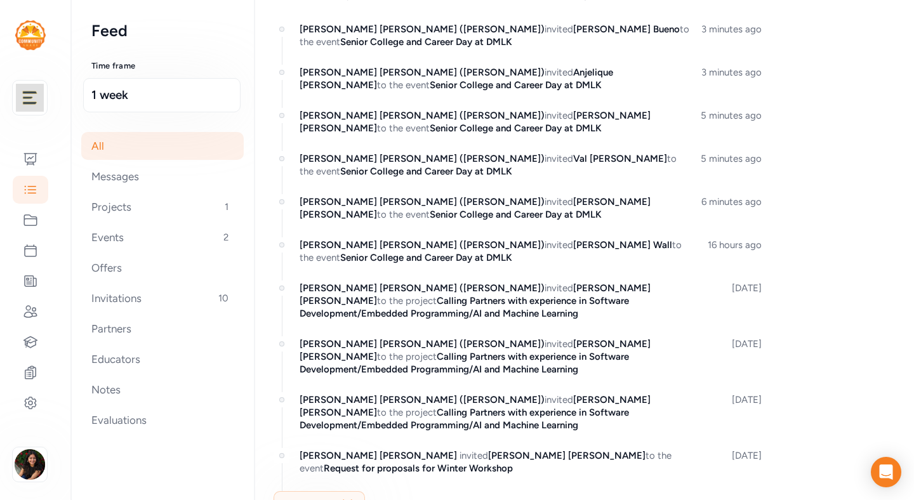
click at [321, 497] on span "Show more ( 3 )" at bounding box center [319, 504] width 70 height 15
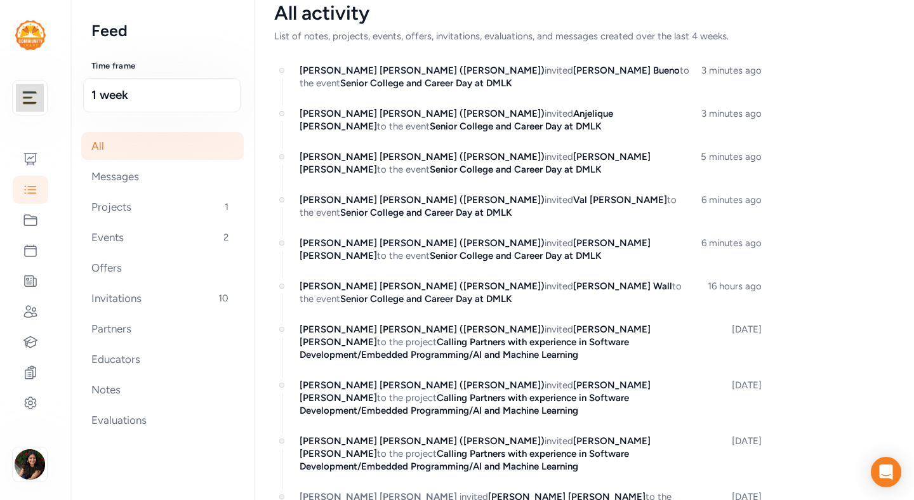
scroll to position [0, 0]
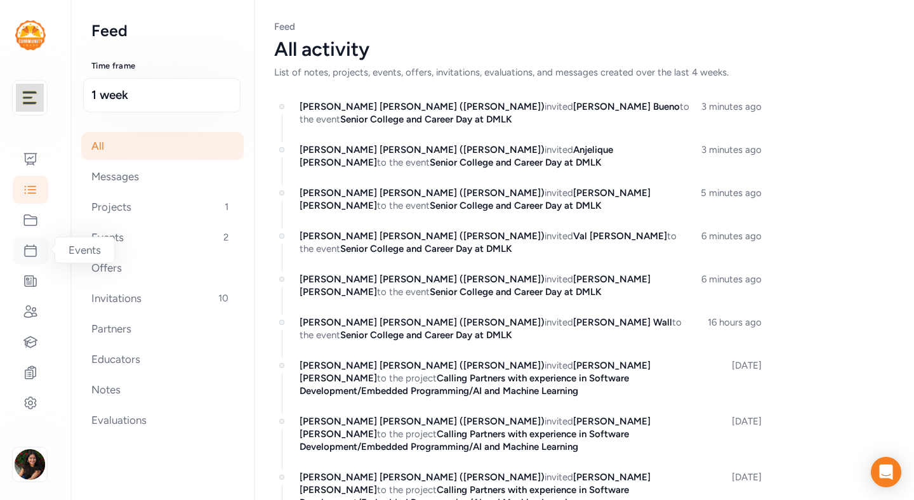
click at [33, 254] on icon at bounding box center [30, 250] width 15 height 15
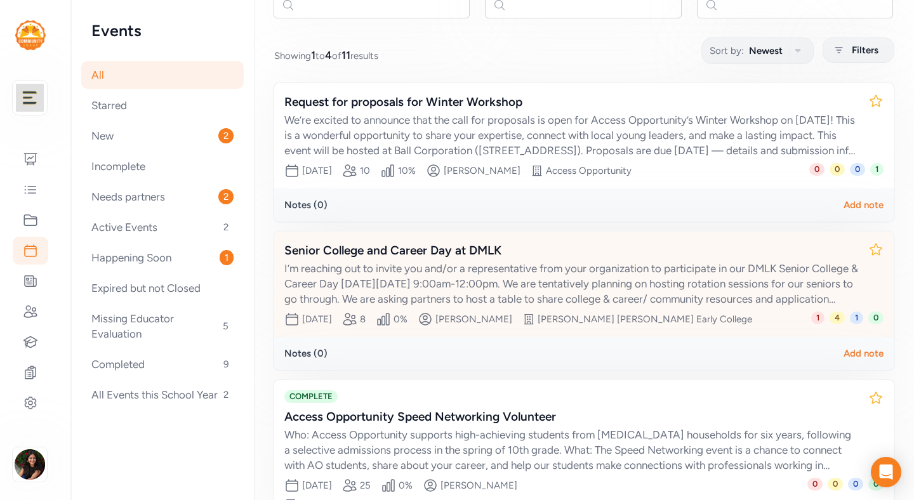
scroll to position [138, 0]
click at [561, 281] on div "I’m reaching out to invite you and/or a representative from your organization t…" at bounding box center [571, 283] width 574 height 46
